Goal: Task Accomplishment & Management: Use online tool/utility

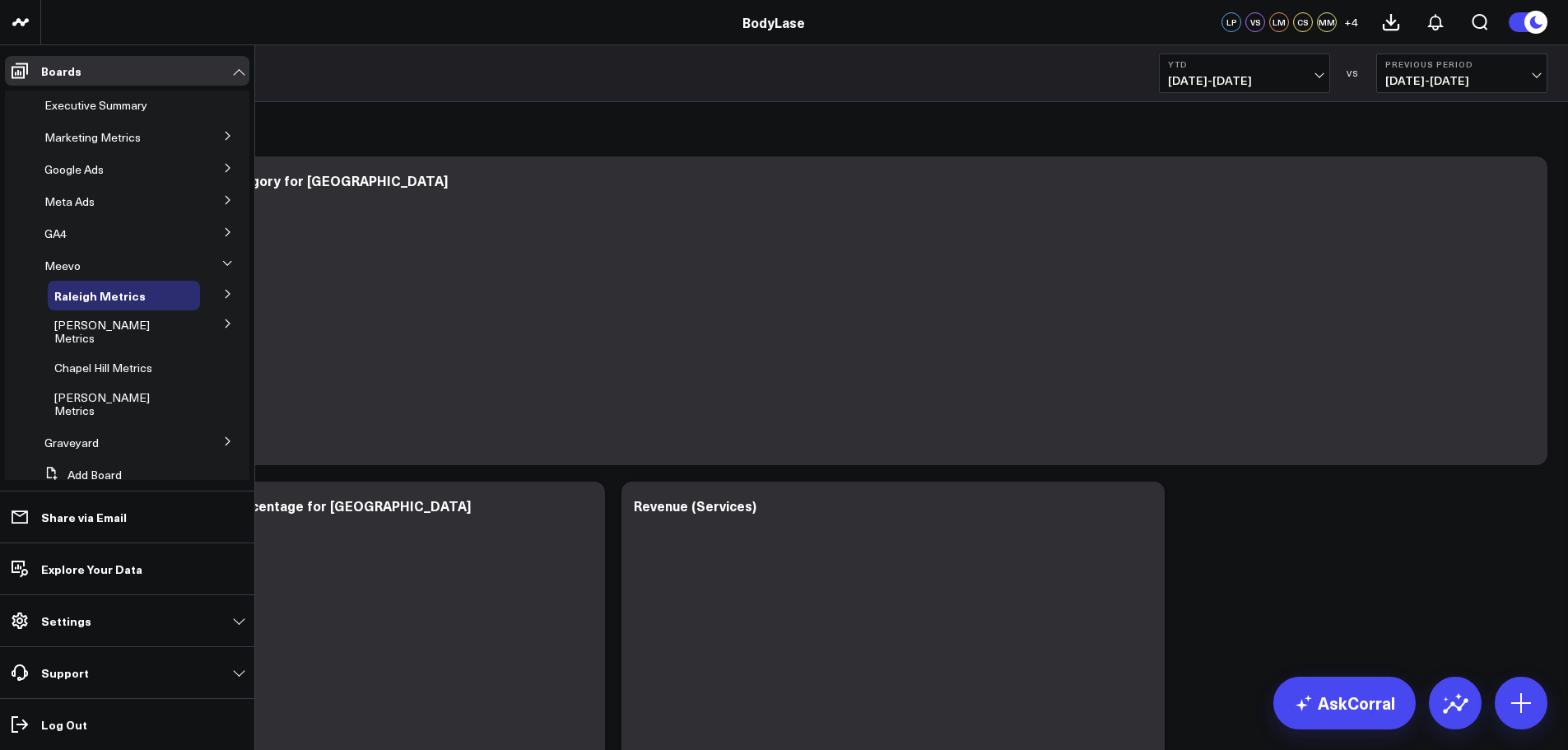
click at [226, 137] on icon at bounding box center [228, 135] width 4 height 8
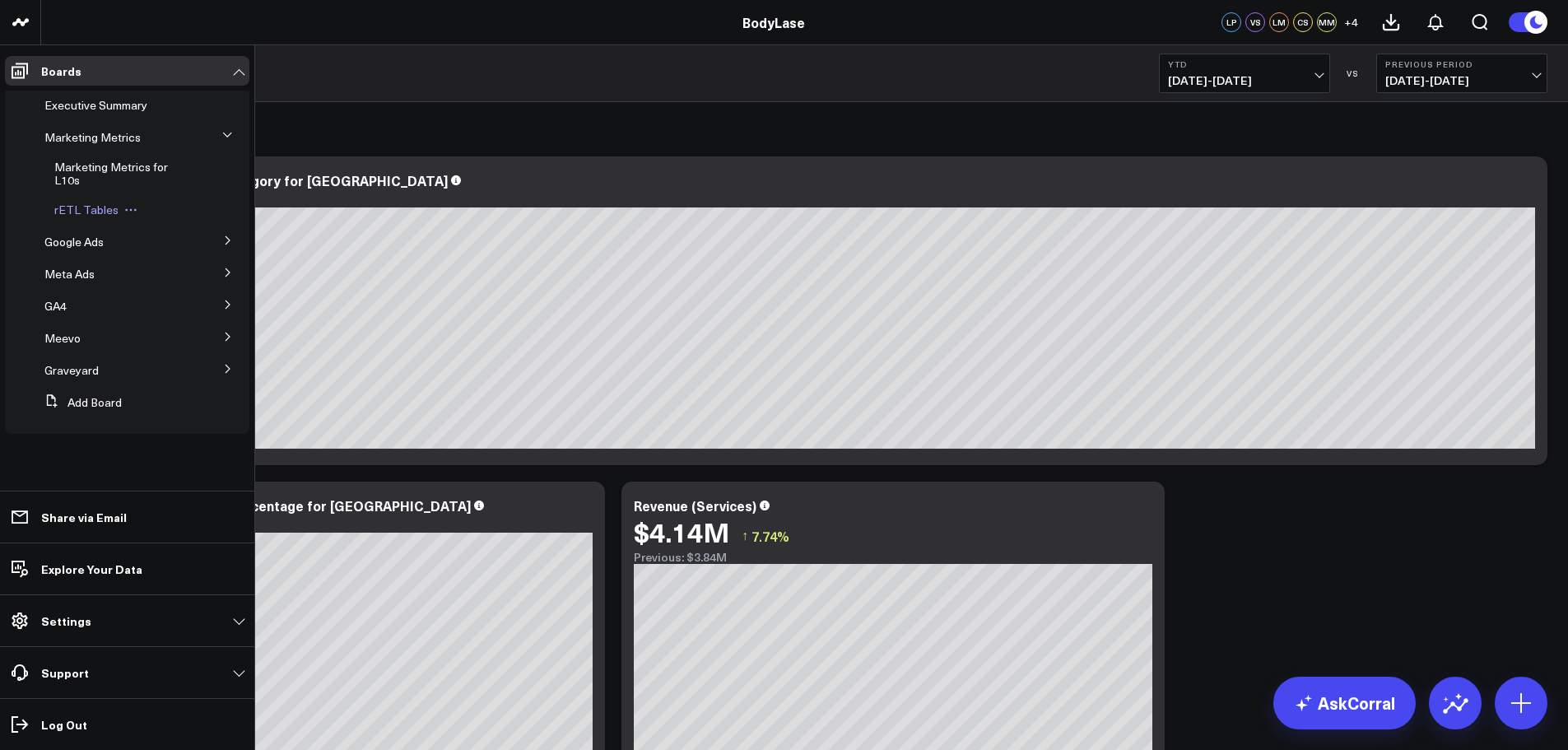
click at [75, 211] on span "rETL Tables" at bounding box center [86, 210] width 64 height 16
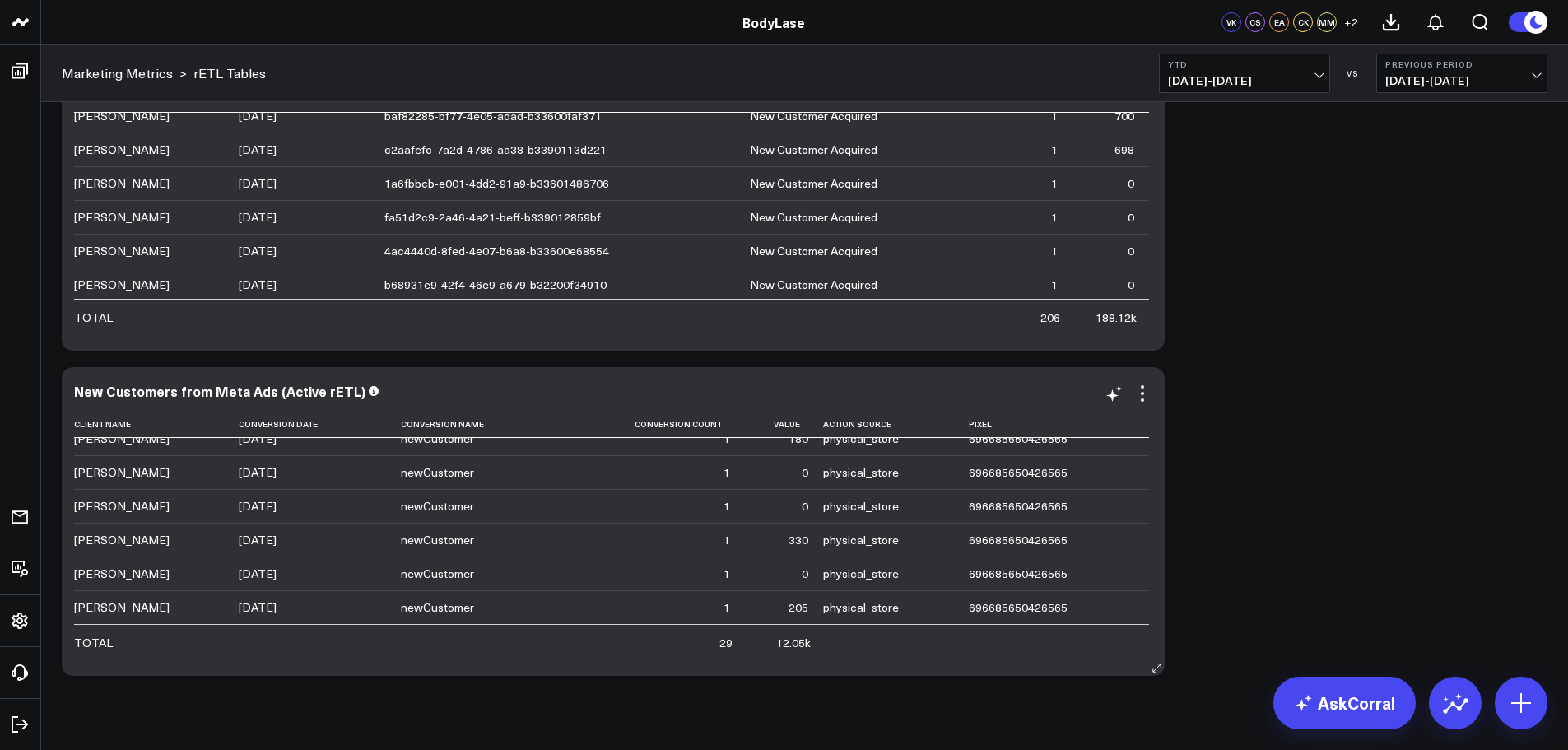
scroll to position [113, 0]
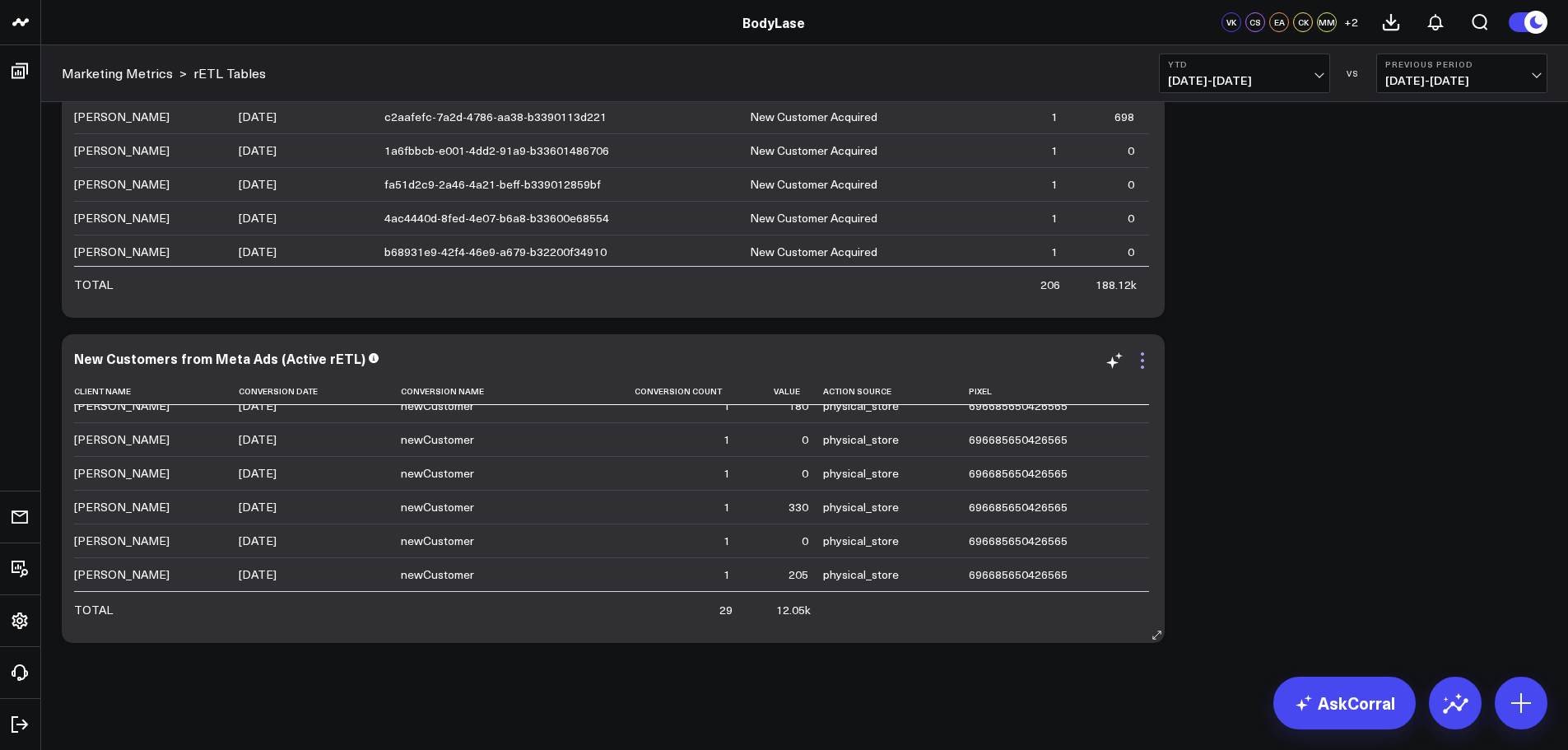
click at [1144, 357] on icon at bounding box center [1142, 360] width 19 height 19
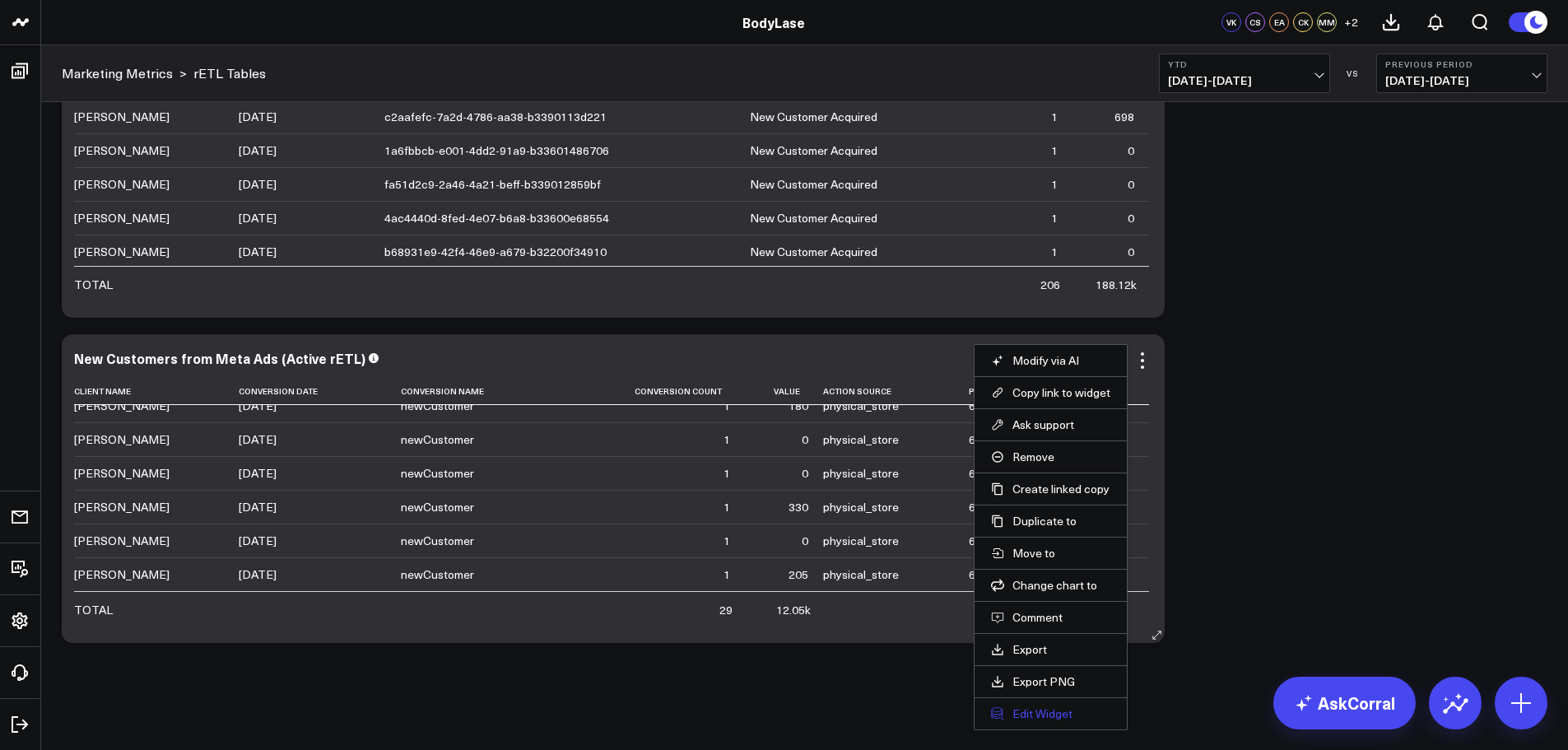
click at [1044, 709] on button "Edit Widget" at bounding box center [1051, 713] width 119 height 15
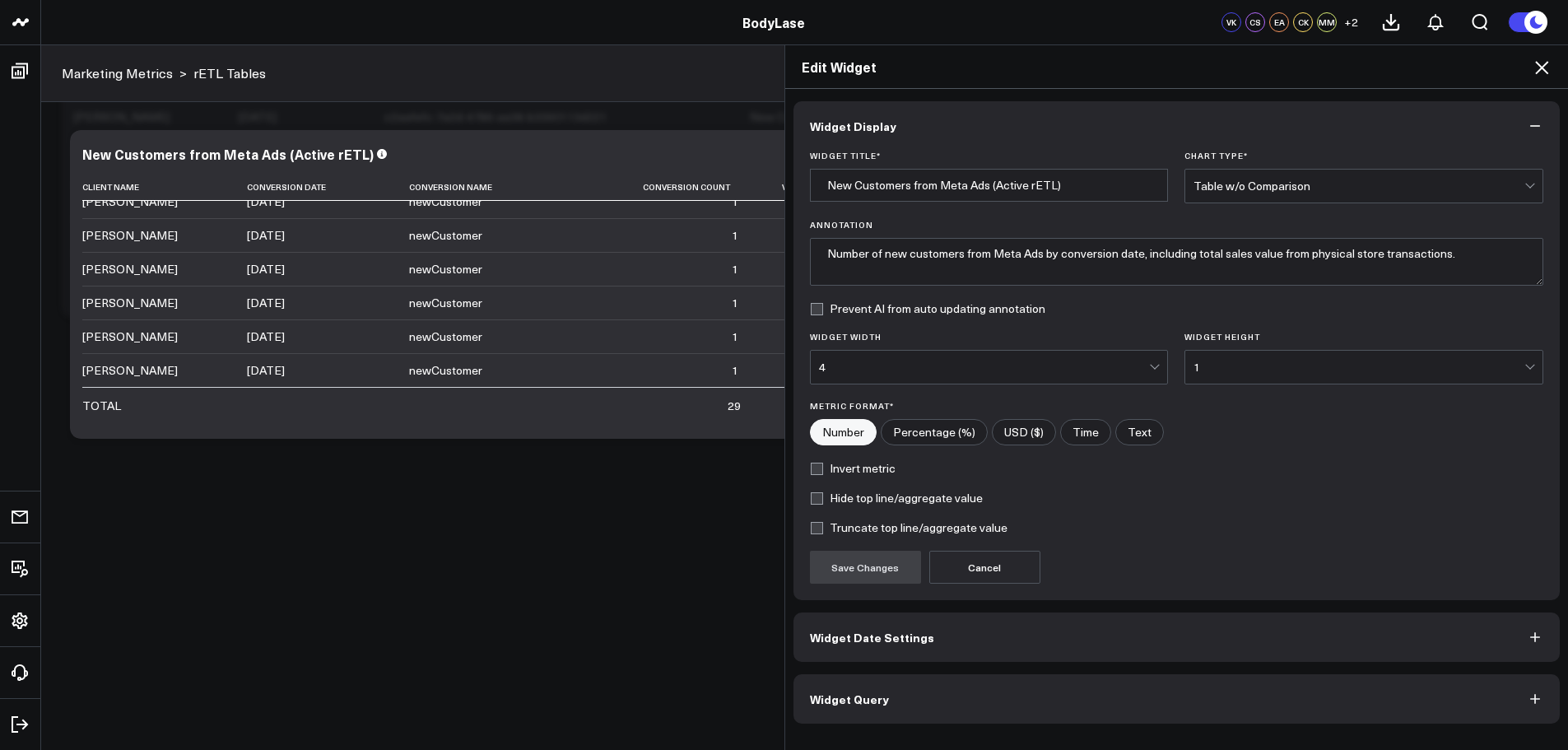
click at [1022, 716] on button "Widget Query" at bounding box center [1176, 698] width 767 height 49
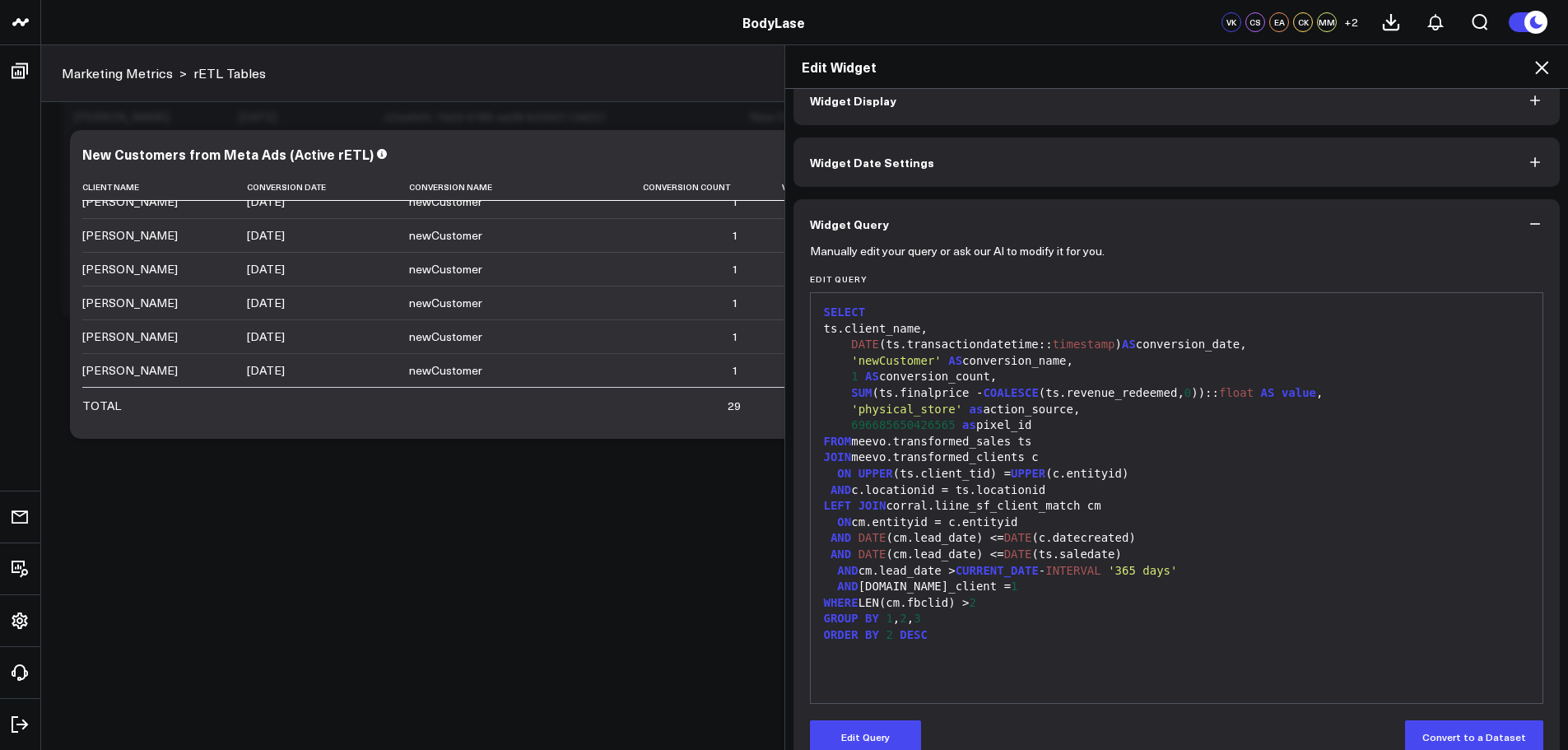
scroll to position [57, 0]
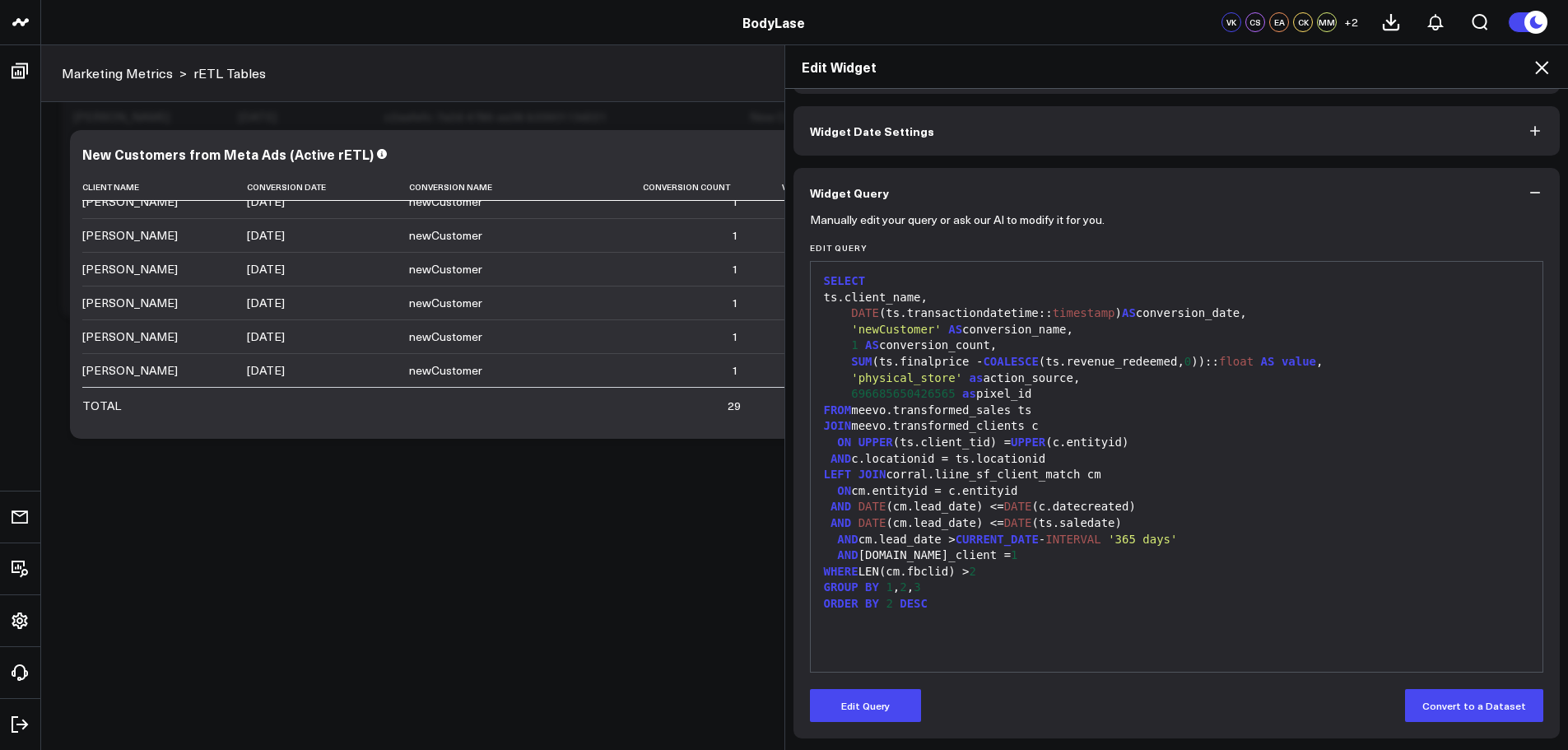
click at [1535, 70] on icon at bounding box center [1542, 68] width 19 height 19
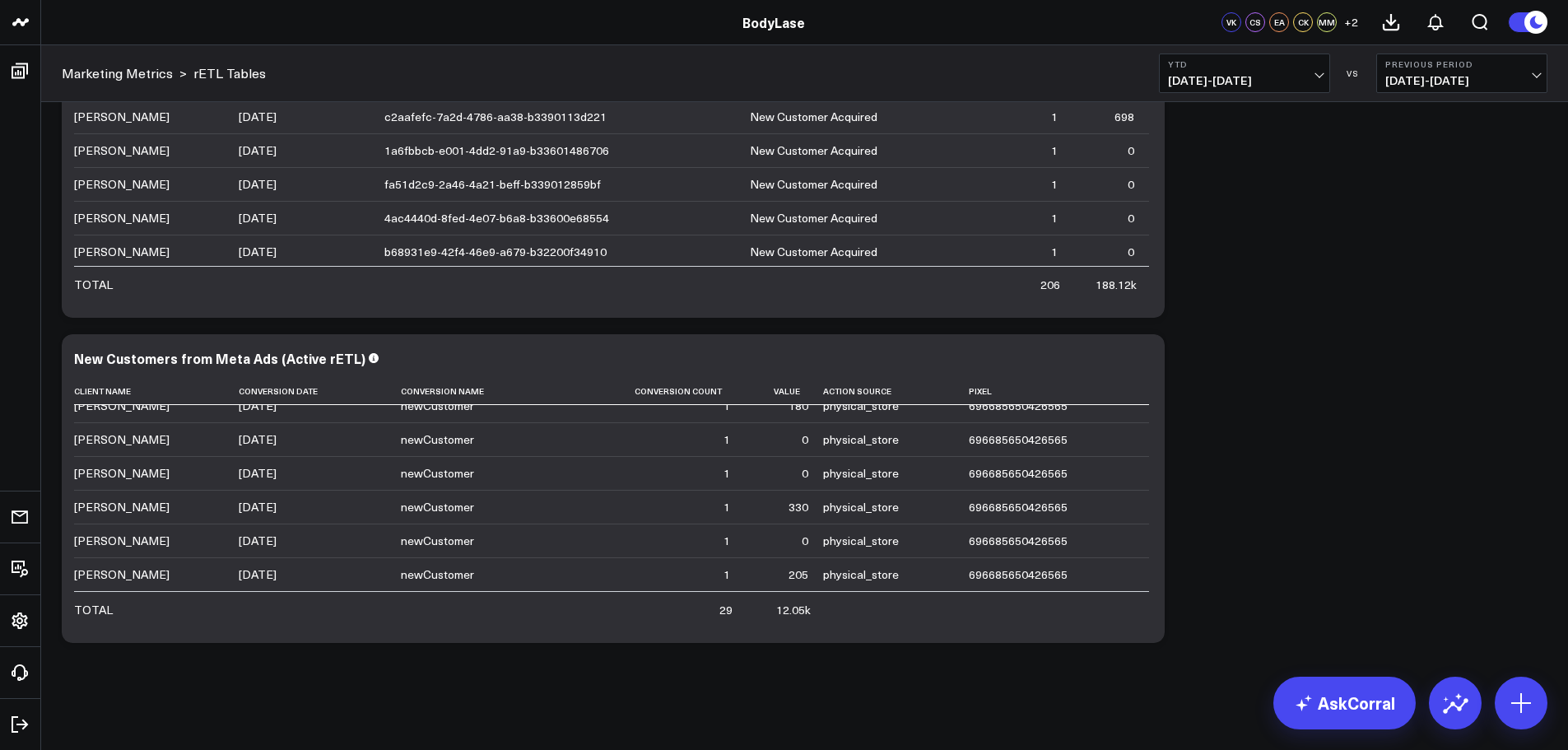
click at [1500, 87] on button "Previous Period [DATE] - [DATE]" at bounding box center [1462, 73] width 171 height 40
click at [1441, 166] on link "YoY" at bounding box center [1462, 173] width 170 height 32
click at [1349, 380] on div "Modify via AI Copy link to widget Ask support Remove Create linked copy Executi…" at bounding box center [805, 326] width 1502 height 650
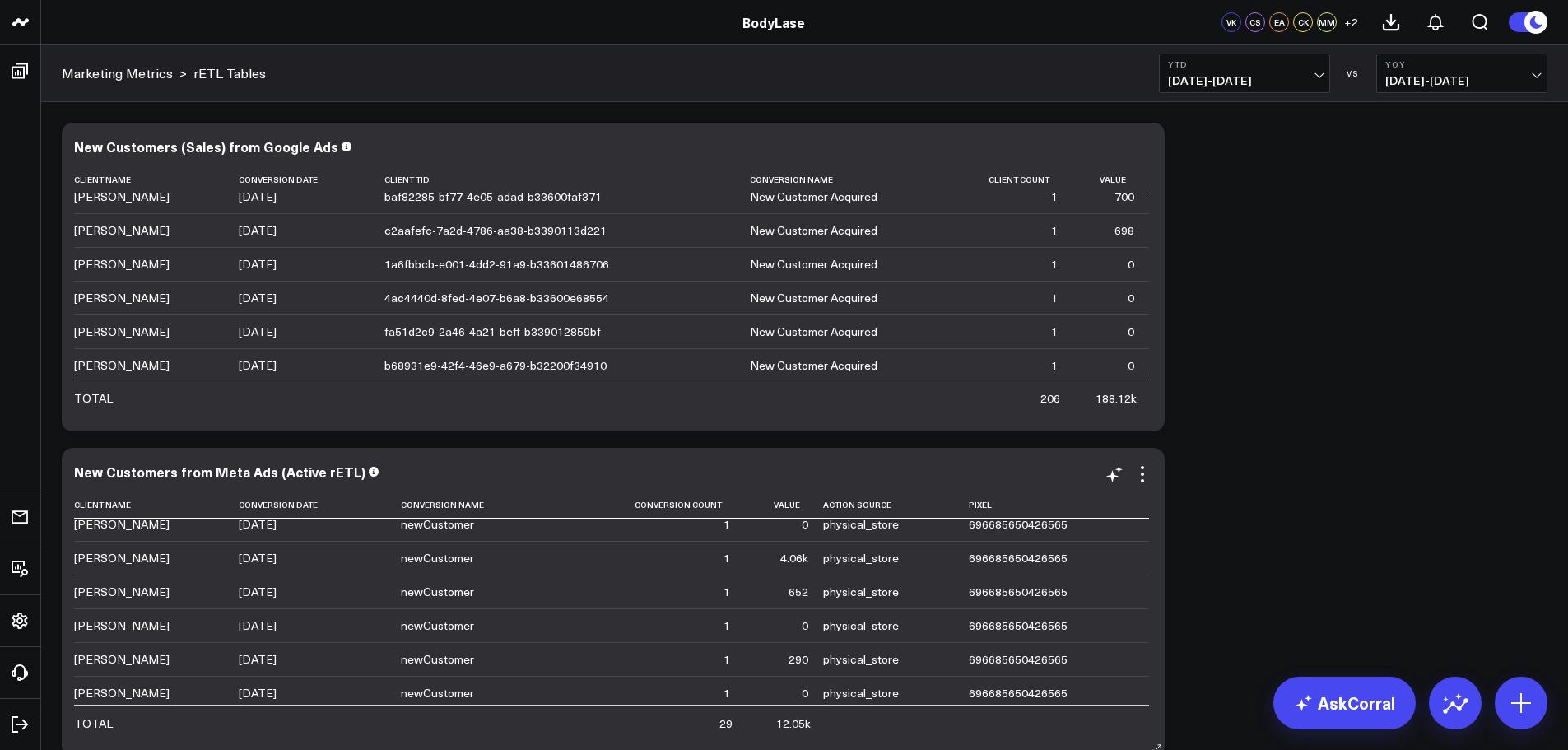
scroll to position [164, 0]
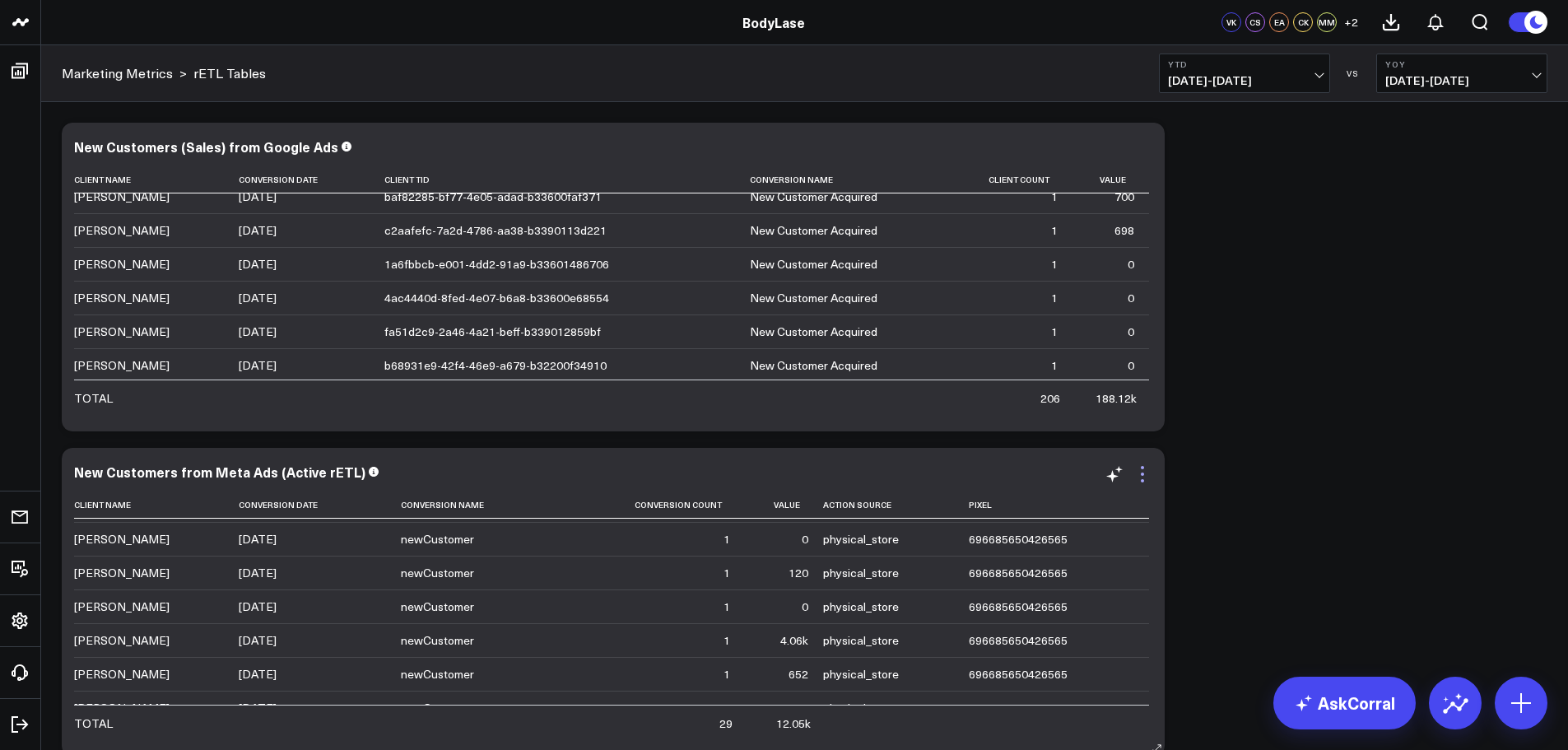
click at [1144, 479] on icon at bounding box center [1142, 473] width 19 height 19
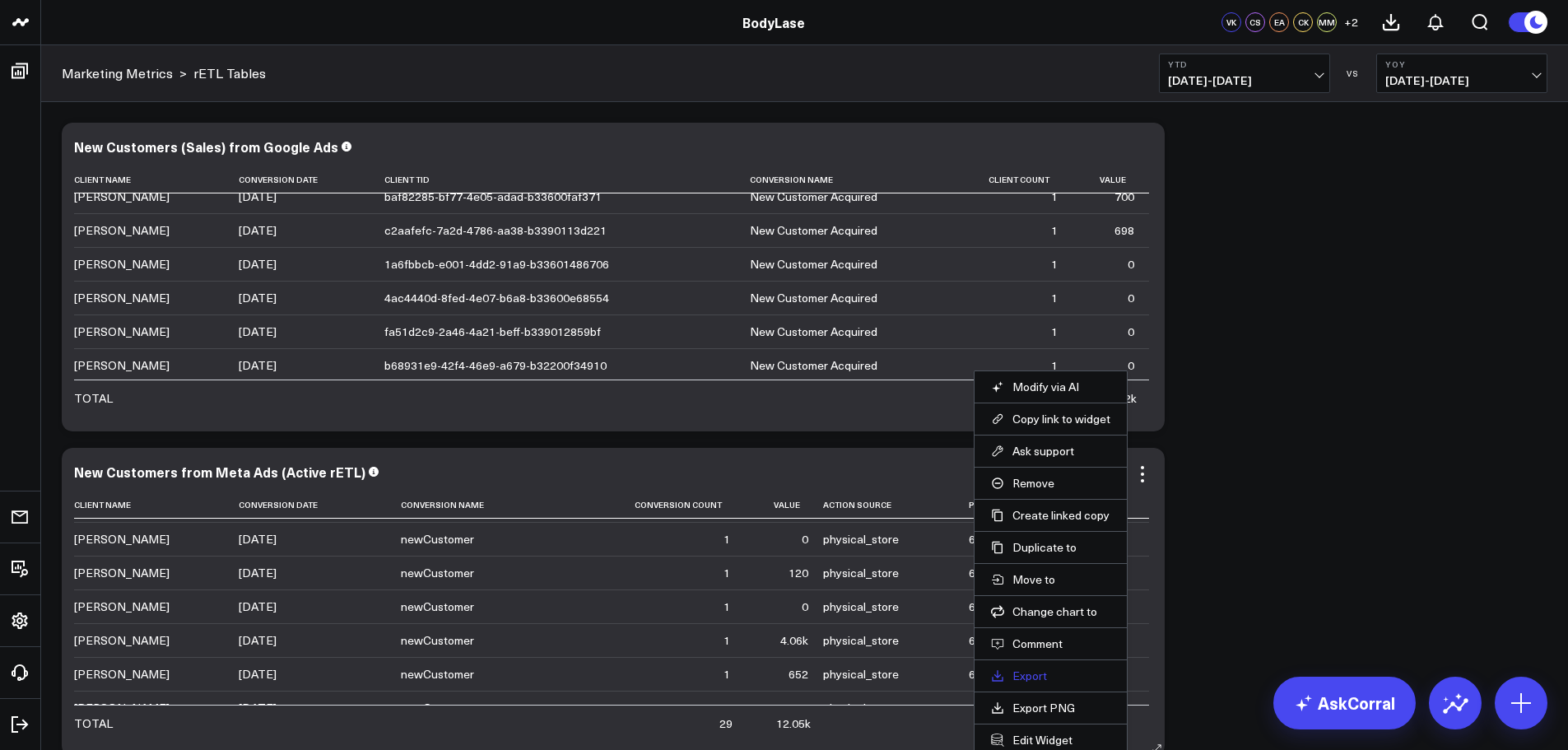
click at [1035, 677] on link "Export" at bounding box center [1051, 675] width 119 height 15
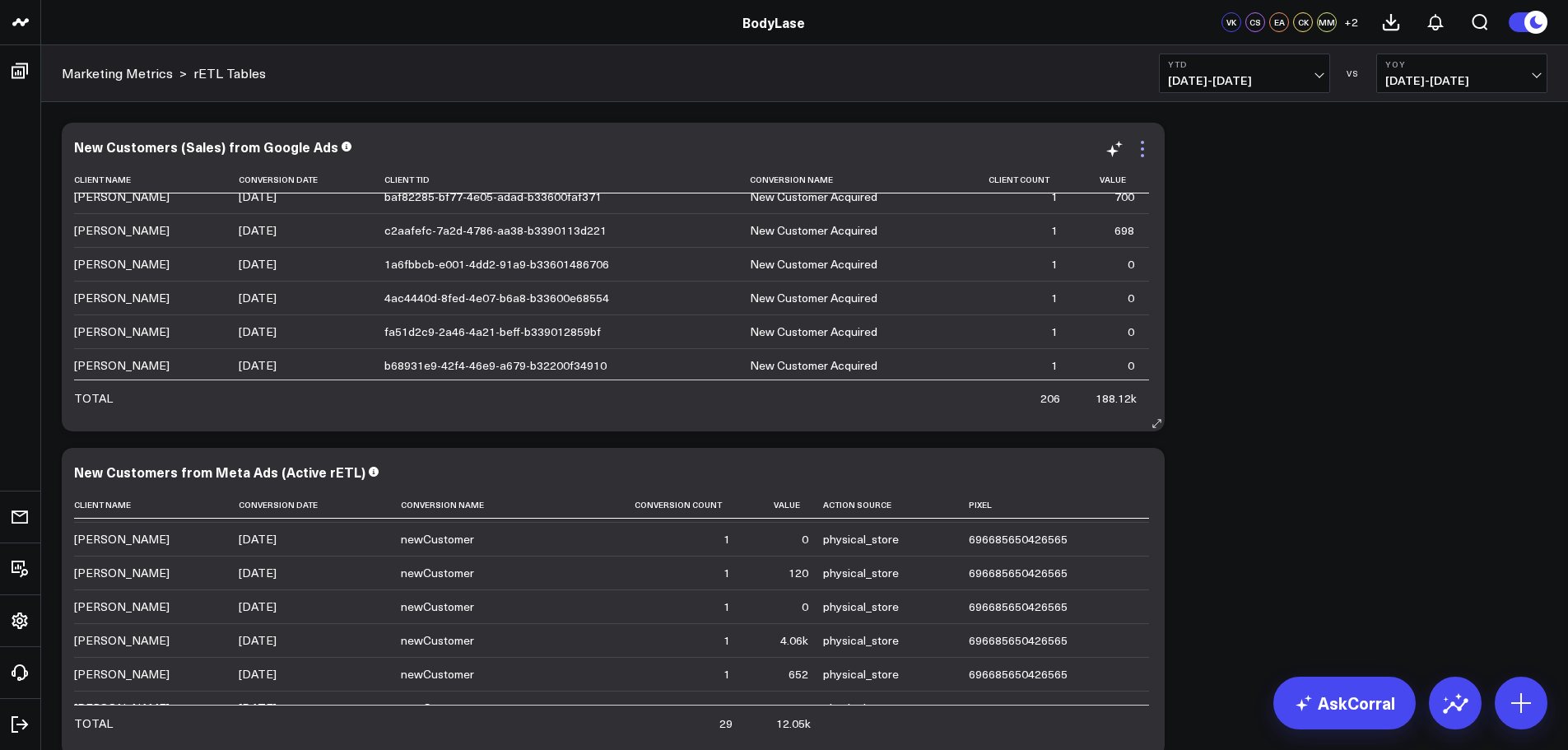
click at [1146, 151] on icon at bounding box center [1142, 148] width 19 height 19
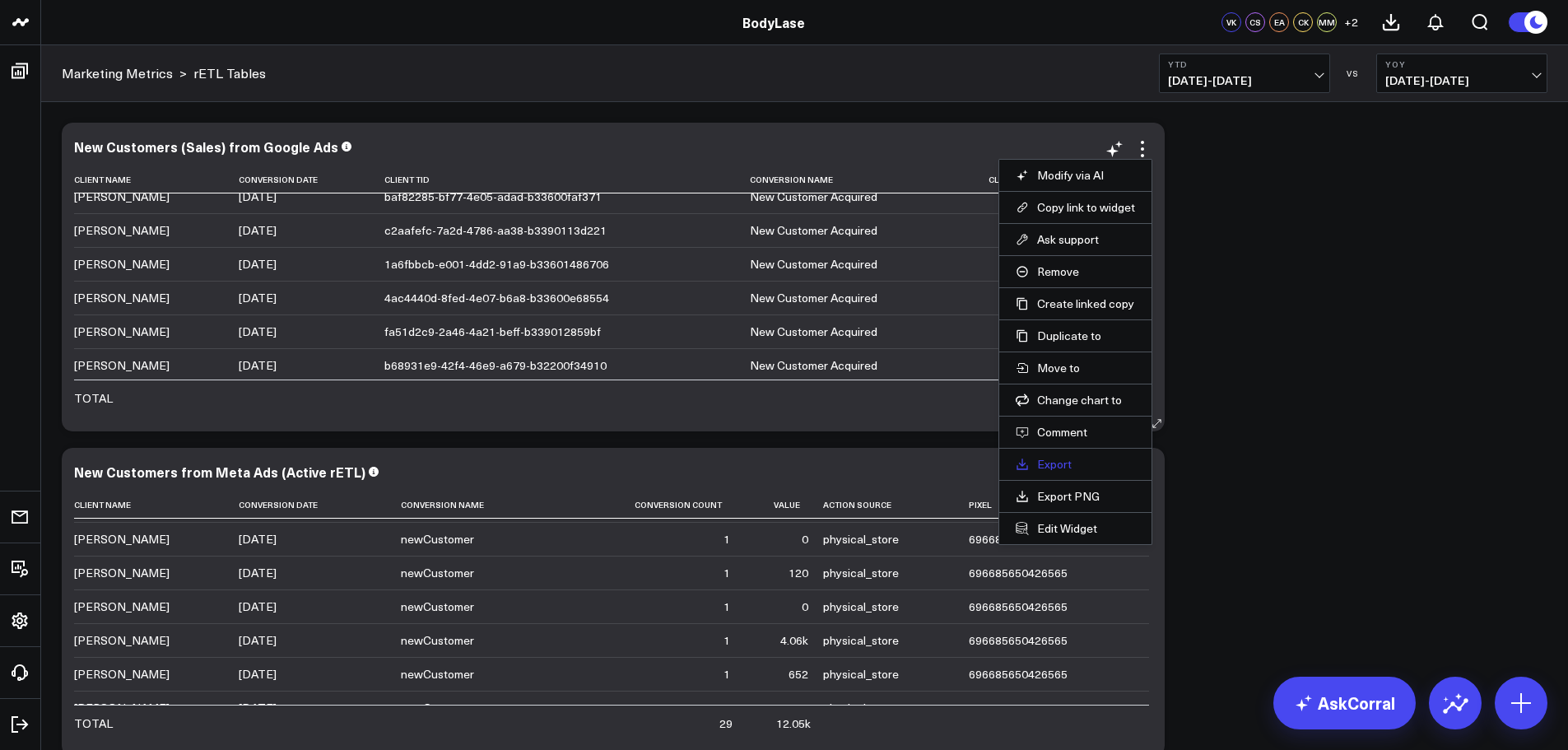
click at [1054, 469] on link "Export" at bounding box center [1075, 464] width 119 height 15
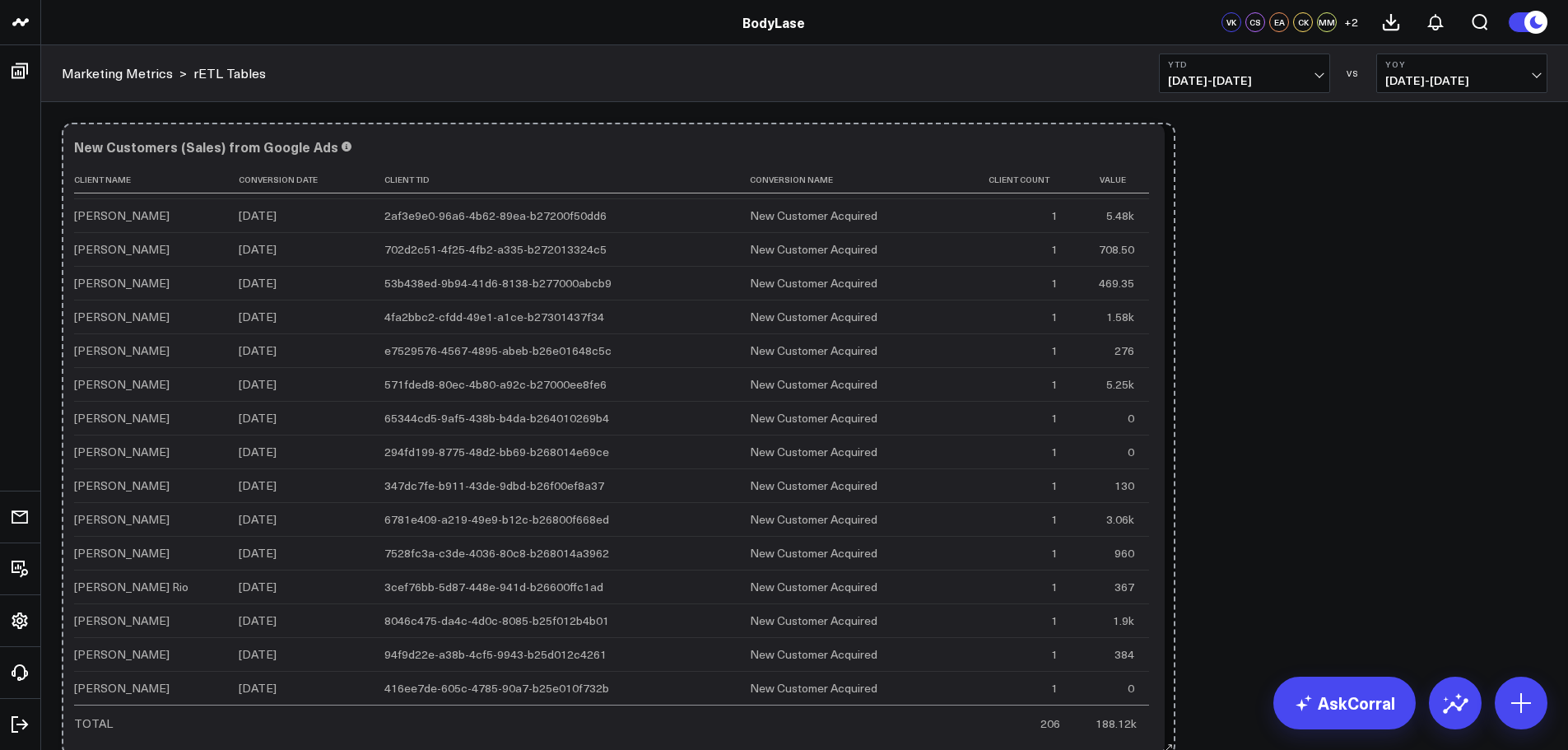
scroll to position [6438, 0]
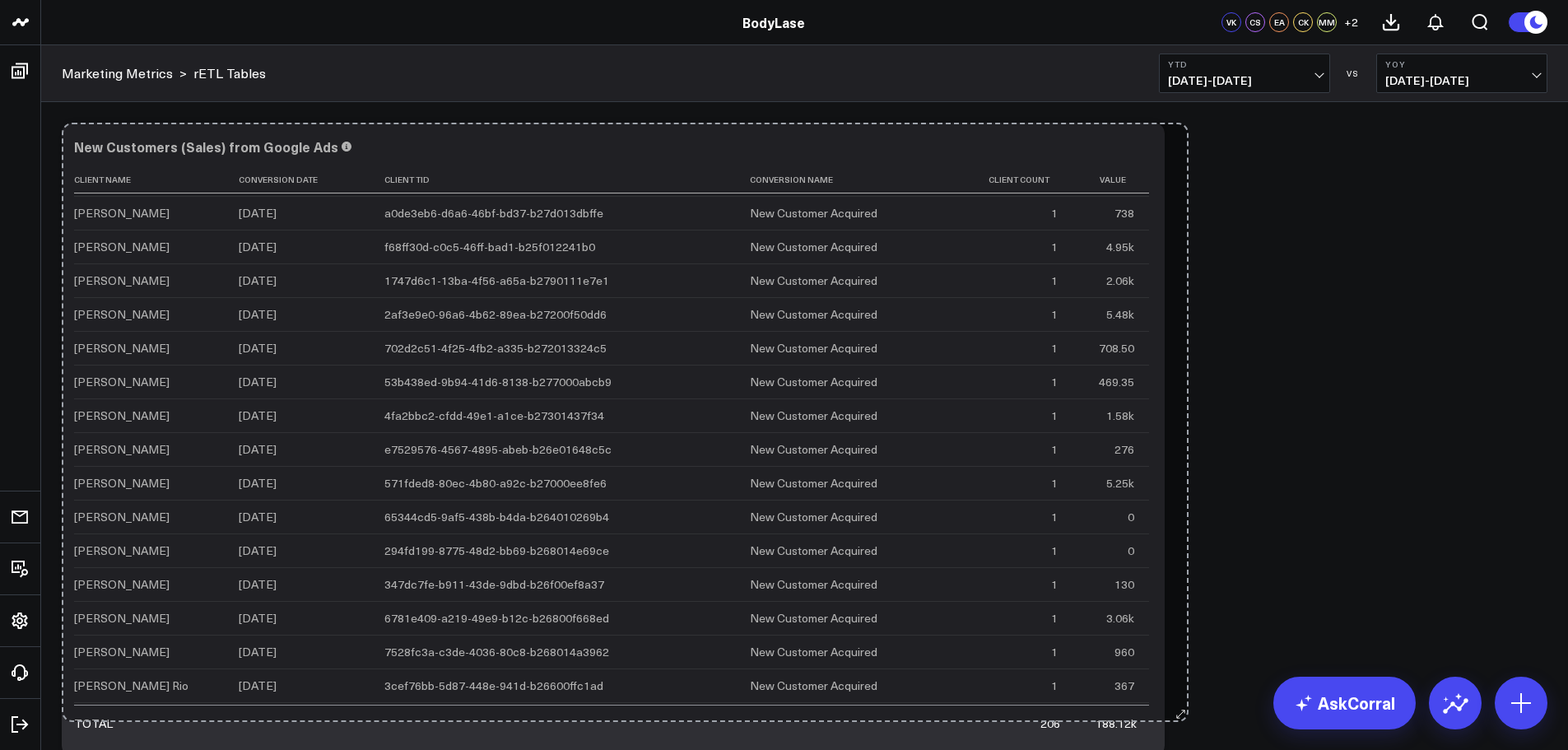
drag, startPoint x: 1157, startPoint y: 422, endPoint x: 1180, endPoint y: 725, distance: 303.9
click at [1180, 725] on div "Modify via AI Copy link to widget Ask support Remove Create linked copy Executi…" at bounding box center [805, 602] width 1502 height 975
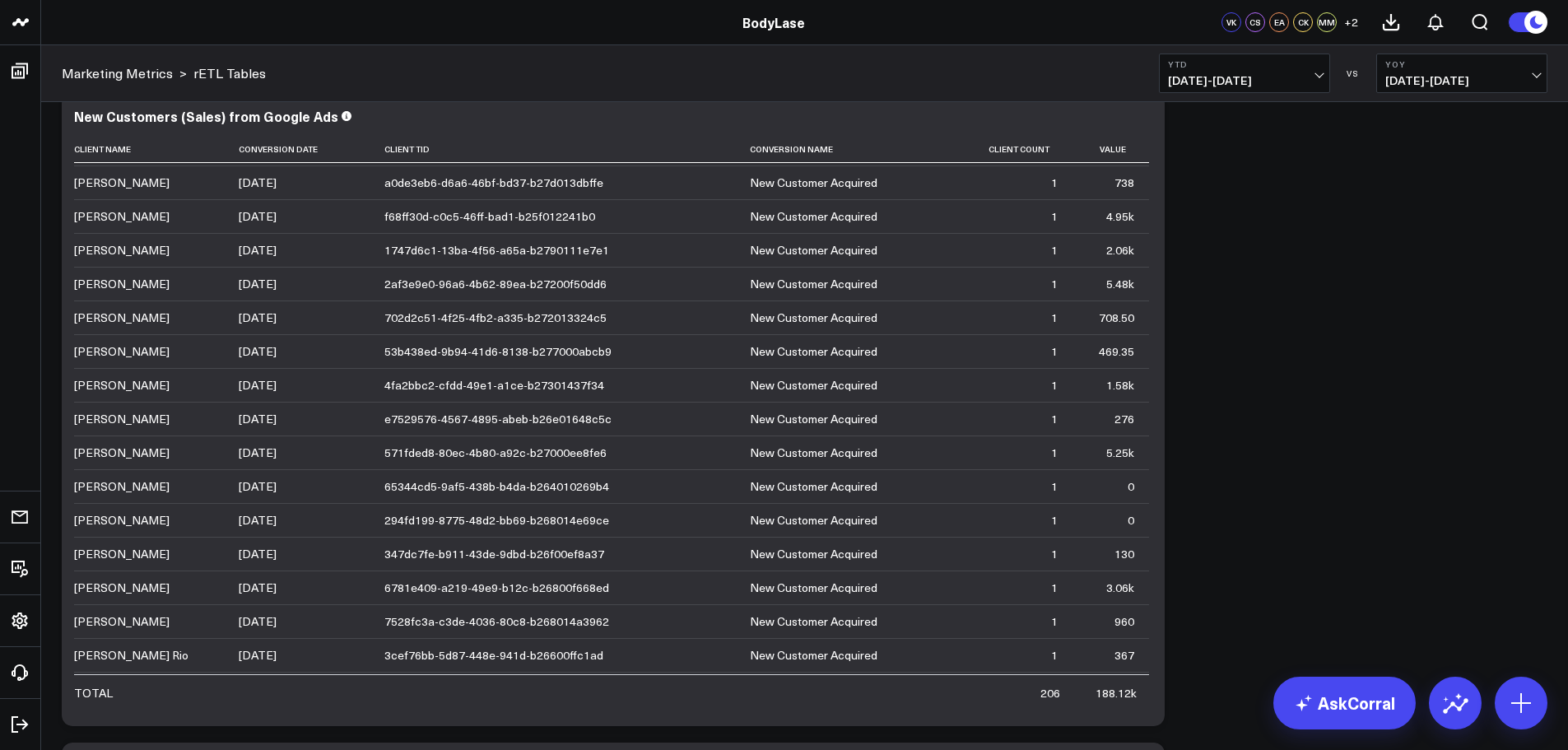
scroll to position [27, 0]
